Goal: Task Accomplishment & Management: Complete application form

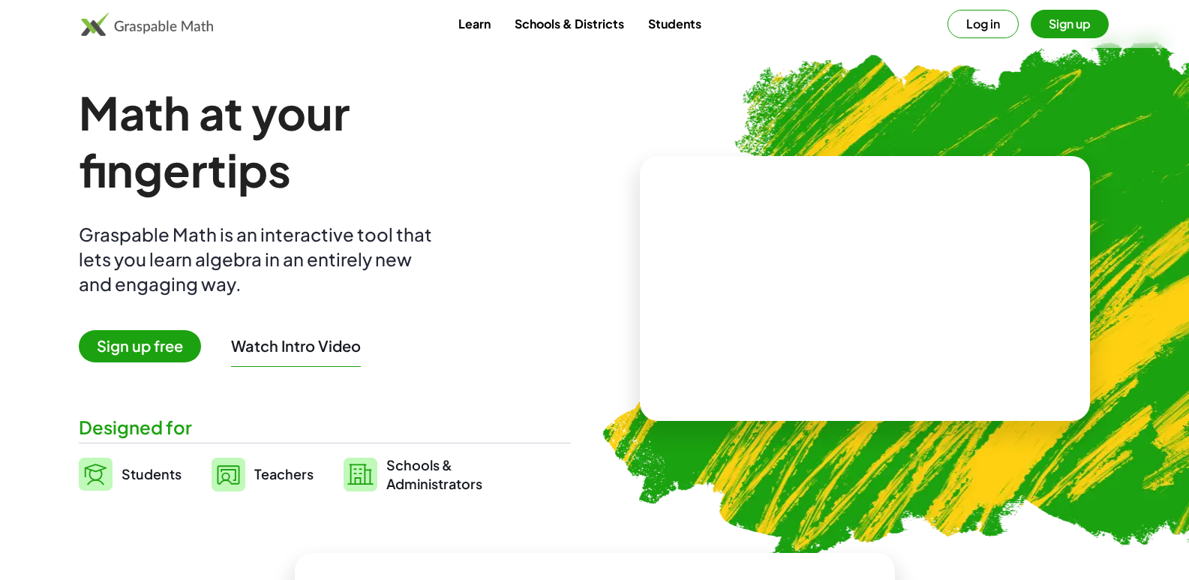
click at [176, 356] on span "Sign up free" at bounding box center [140, 346] width 122 height 32
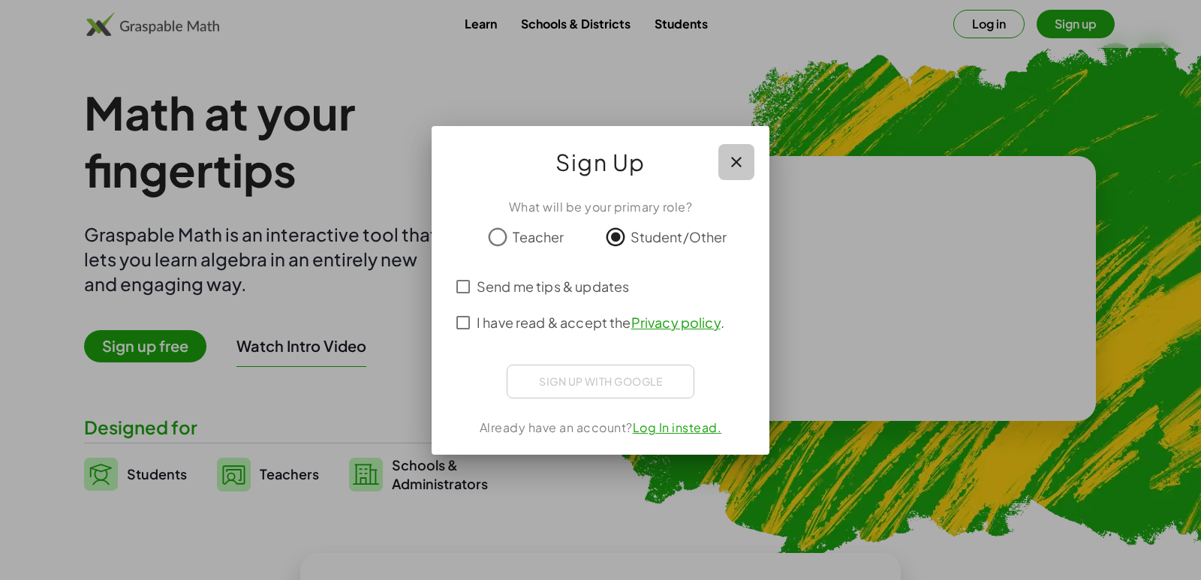
click at [733, 166] on icon "button" at bounding box center [736, 162] width 18 height 18
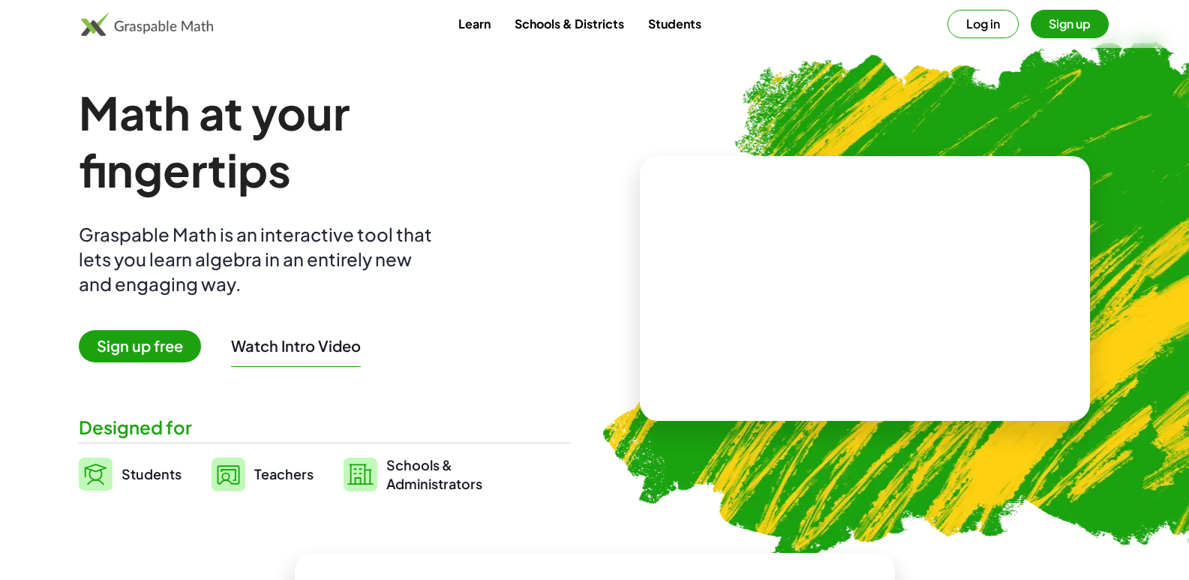
click at [1048, 21] on button "Sign up" at bounding box center [1070, 24] width 78 height 29
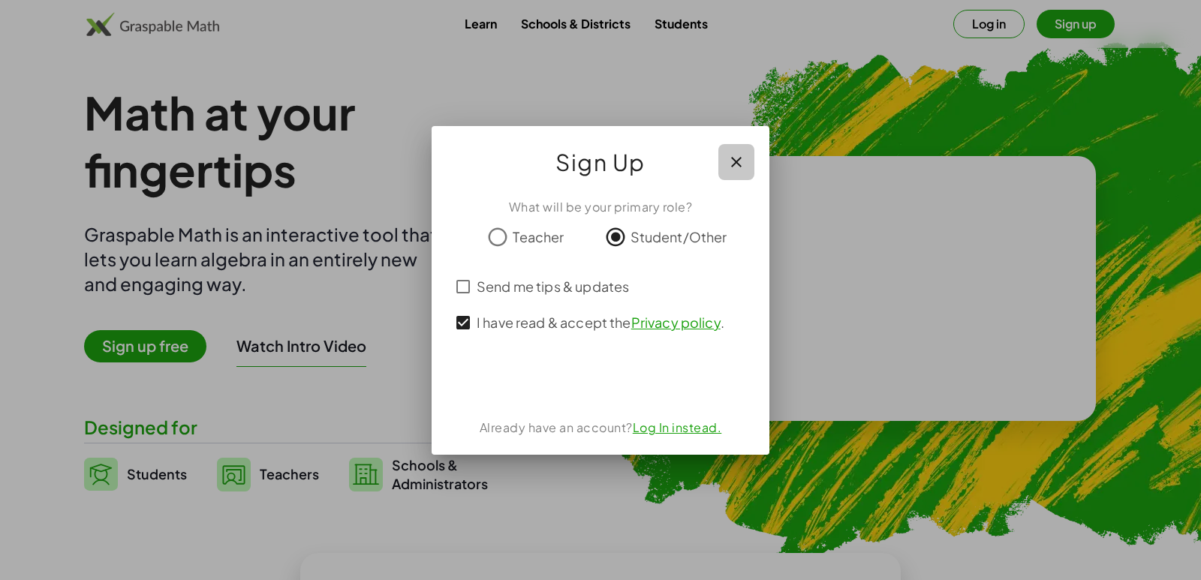
click at [743, 170] on icon "button" at bounding box center [736, 162] width 18 height 18
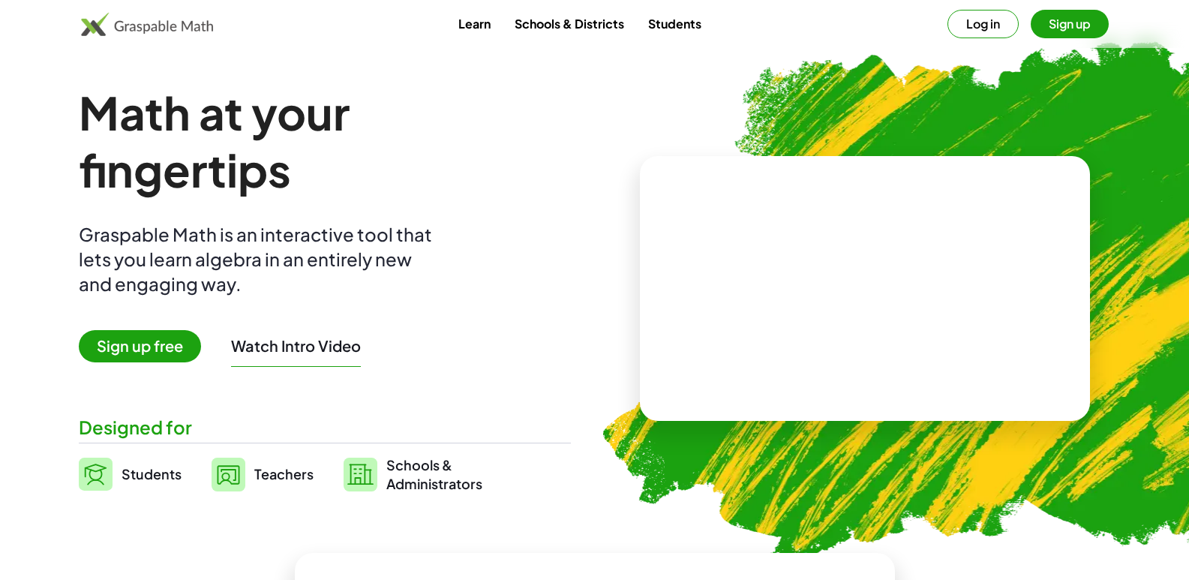
click at [666, 32] on link "Students" at bounding box center [674, 24] width 77 height 28
